Goal: Communication & Community: Answer question/provide support

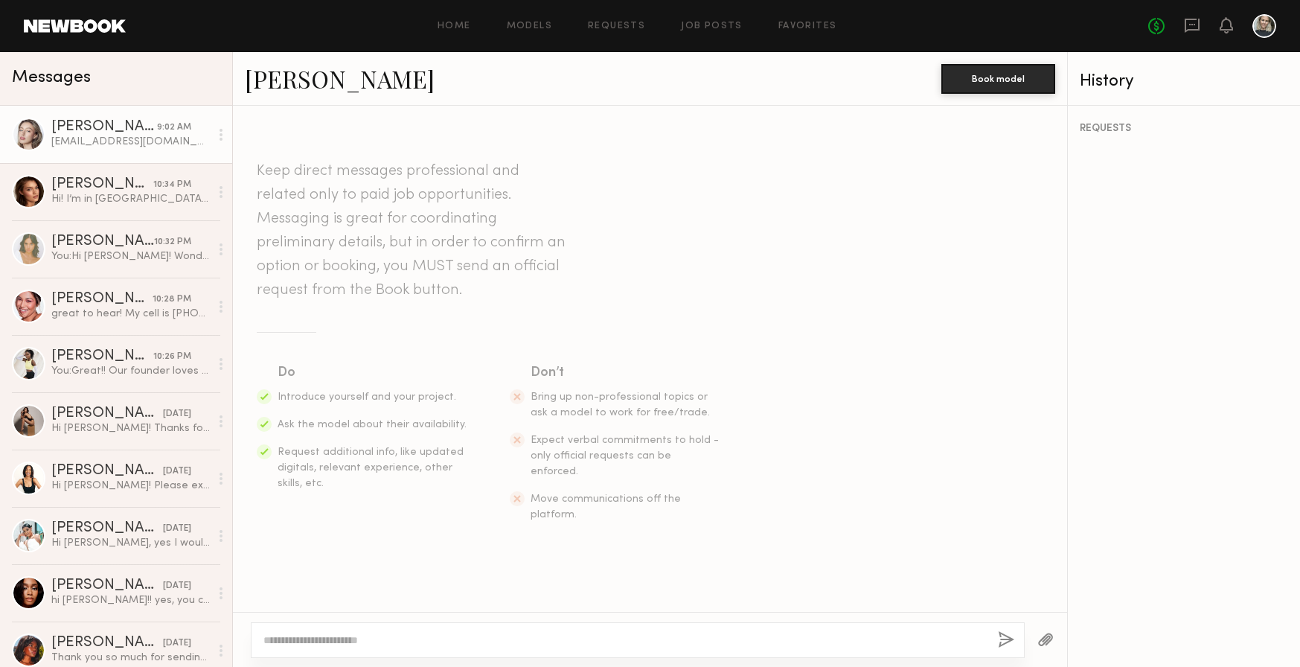
scroll to position [991, 0]
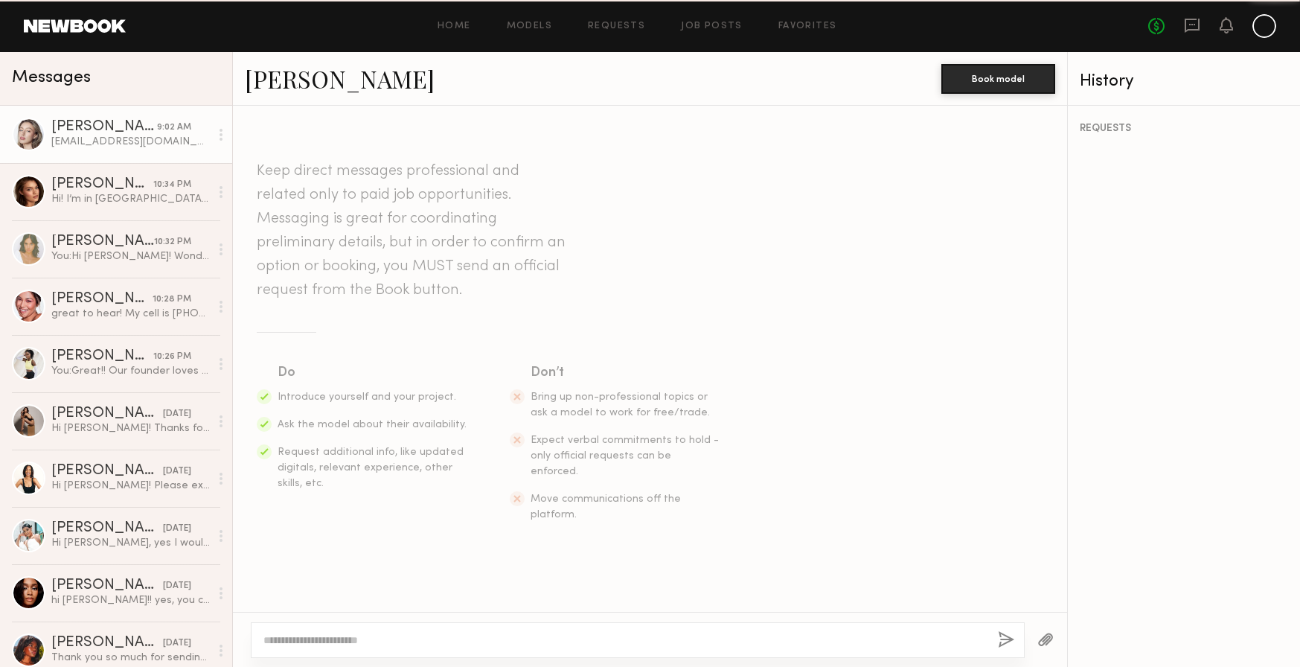
scroll to position [991, 0]
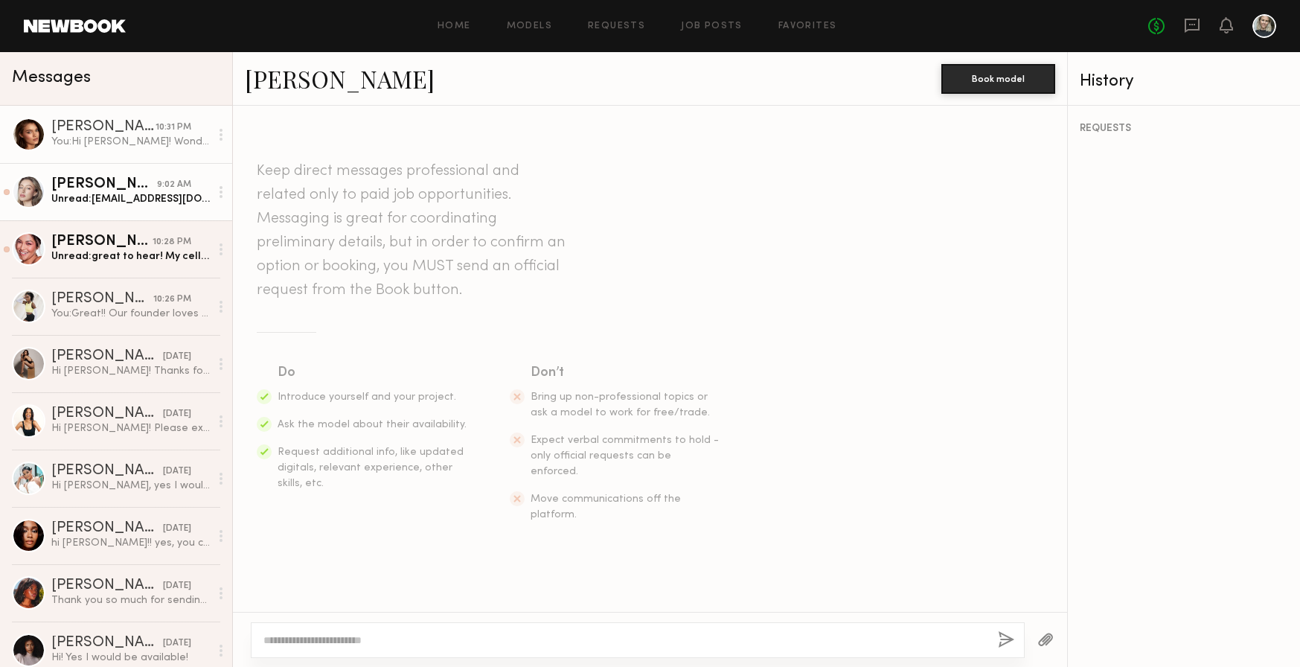
click at [117, 206] on link "[PERSON_NAME] 9:02 AM Unread: [EMAIL_ADDRESS][DOMAIN_NAME] [PHONE_NUMBER]" at bounding box center [116, 191] width 232 height 57
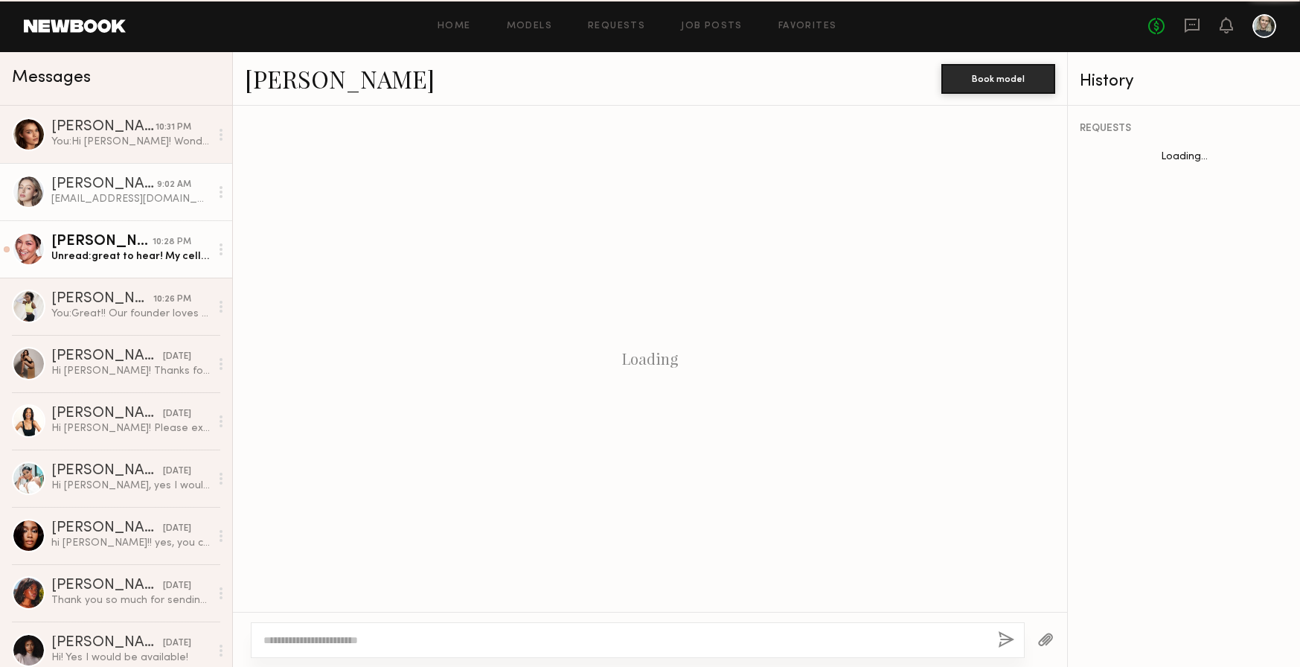
scroll to position [991, 0]
click at [119, 251] on div "Unread: great to hear! My cell is [PHONE_NUMBER] and email is [EMAIL_ADDRESS][D…" at bounding box center [130, 256] width 158 height 14
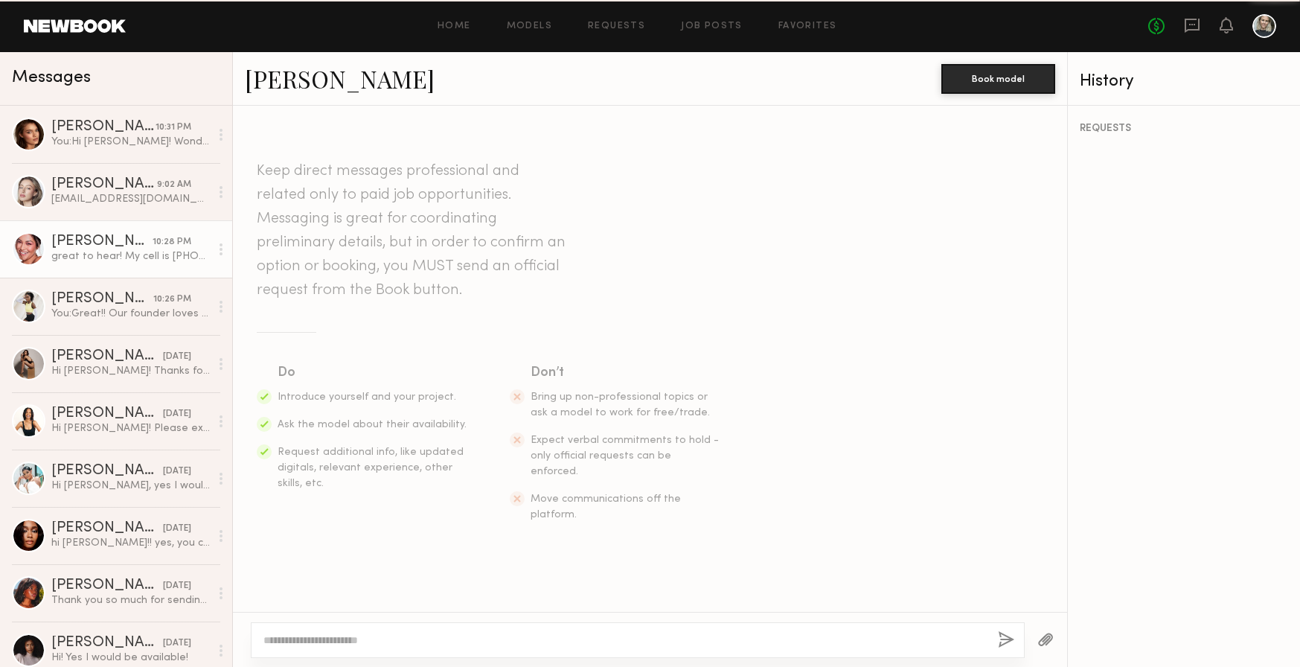
scroll to position [926, 0]
